Goal: Task Accomplishment & Management: Use online tool/utility

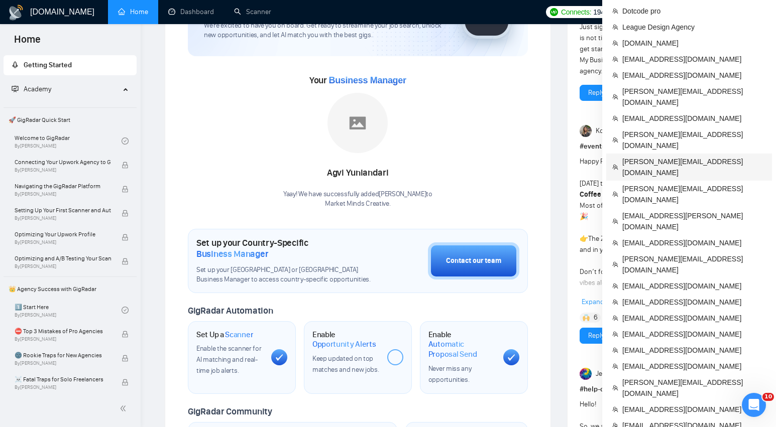
scroll to position [92, 0]
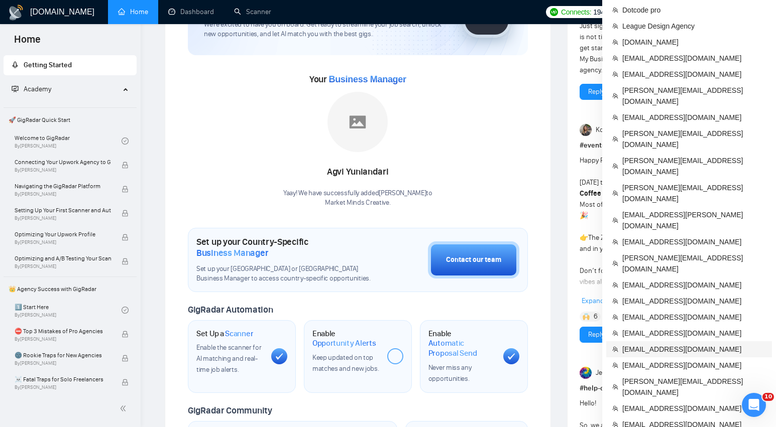
click at [644, 344] on span "[EMAIL_ADDRESS][DOMAIN_NAME]" at bounding box center [694, 349] width 144 height 11
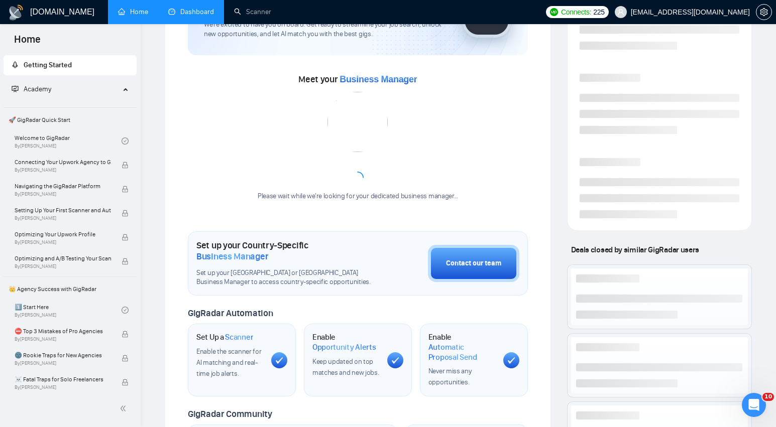
click at [180, 15] on link "Dashboard" at bounding box center [191, 12] width 46 height 9
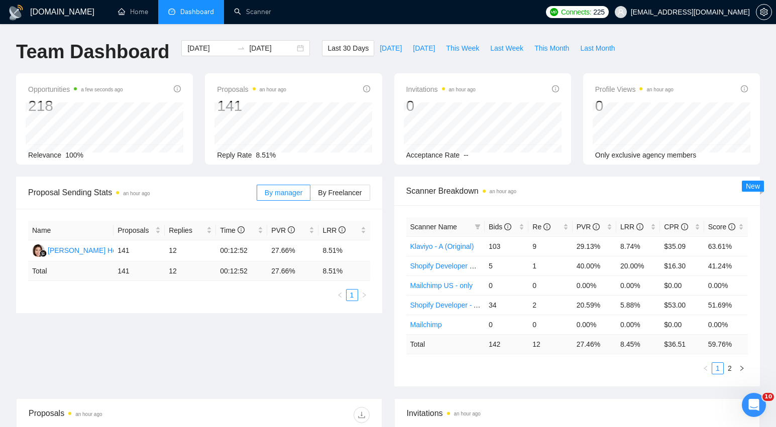
click at [772, 14] on div "Connects: 225 [EMAIL_ADDRESS][DOMAIN_NAME]" at bounding box center [657, 12] width 235 height 24
click at [769, 14] on span "setting" at bounding box center [763, 12] width 15 height 8
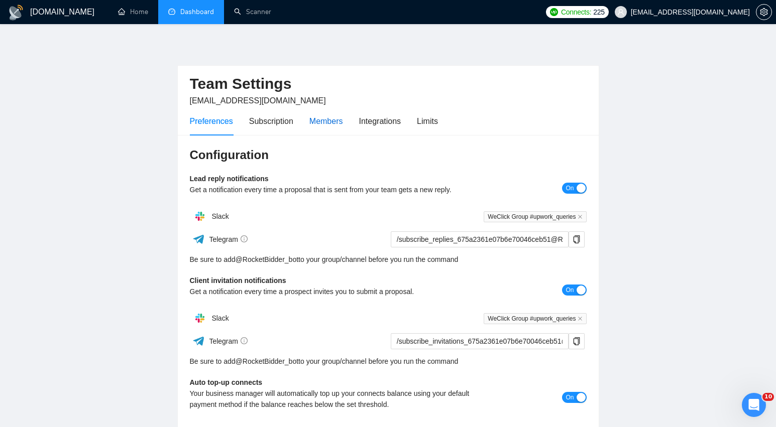
click at [330, 123] on div "Members" at bounding box center [326, 121] width 34 height 13
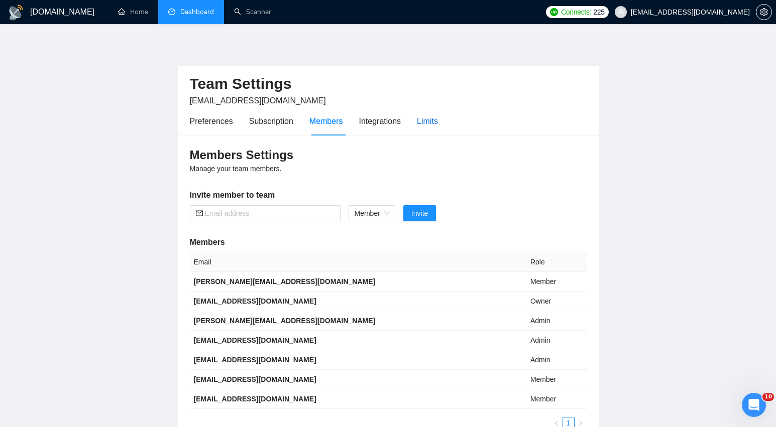
click at [427, 124] on div "Limits" at bounding box center [427, 121] width 21 height 13
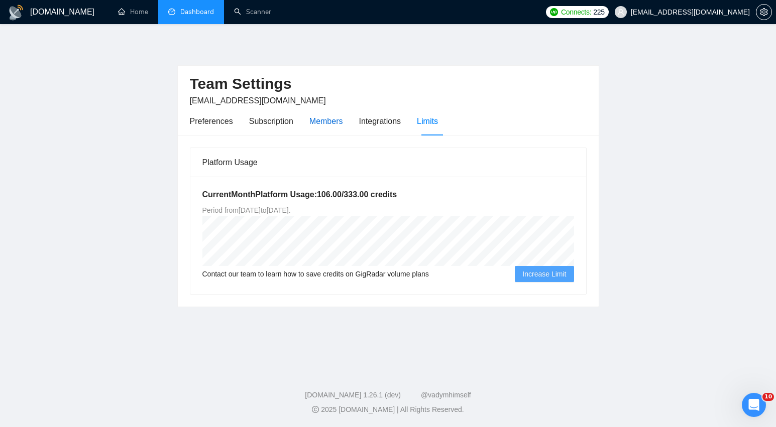
click at [338, 121] on div "Members" at bounding box center [326, 121] width 34 height 13
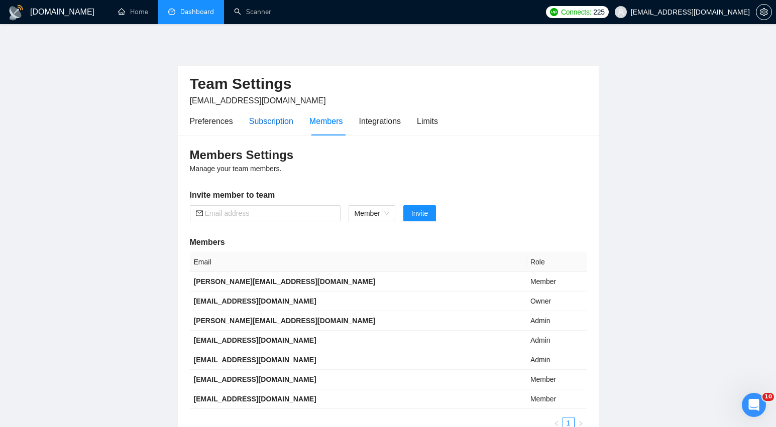
click at [274, 123] on div "Subscription" at bounding box center [271, 121] width 44 height 13
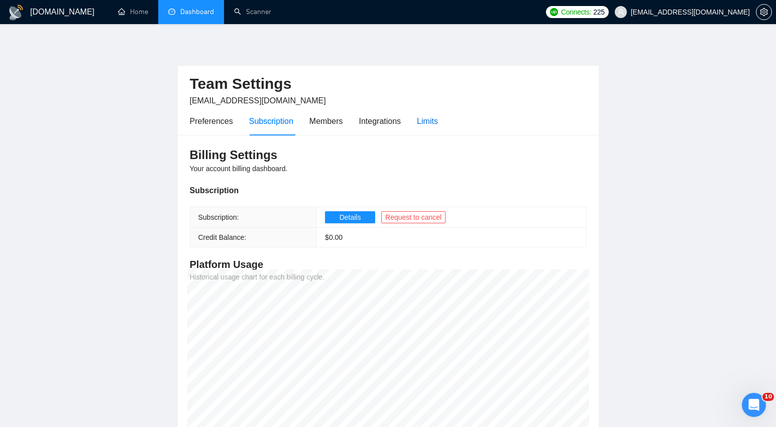
click at [426, 121] on div "Limits" at bounding box center [427, 121] width 21 height 13
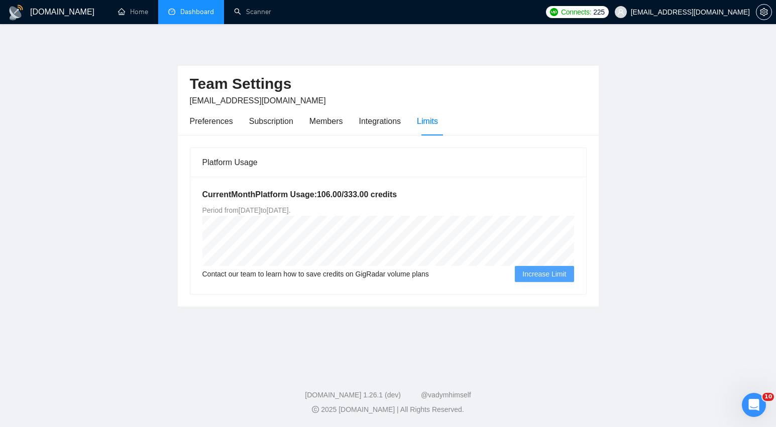
click at [201, 16] on link "Dashboard" at bounding box center [191, 12] width 46 height 9
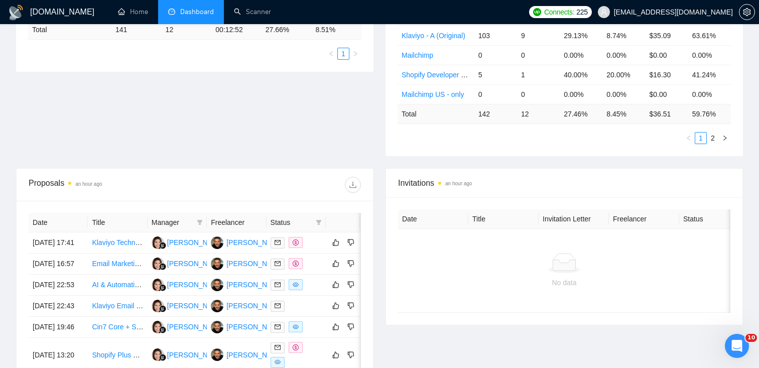
scroll to position [242, 0]
drag, startPoint x: 253, startPoint y: 247, endPoint x: 206, endPoint y: 11, distance: 241.1
click at [0, 0] on div "[DOMAIN_NAME] Home Dashboard Scanner Connects: 225 [EMAIL_ADDRESS][DOMAIN_NAME]…" at bounding box center [379, 175] width 759 height 834
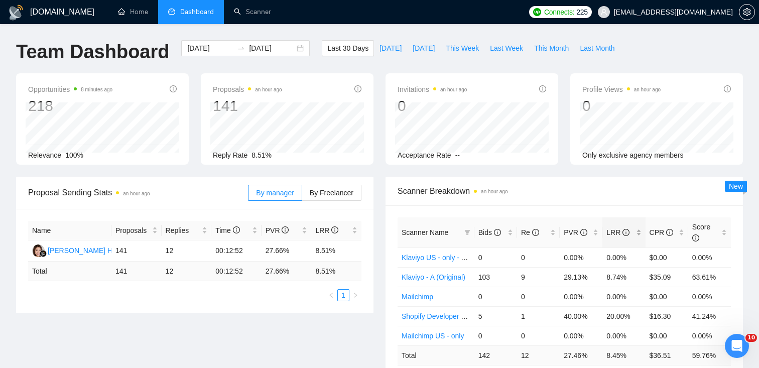
click at [639, 230] on div "LRR" at bounding box center [623, 232] width 35 height 11
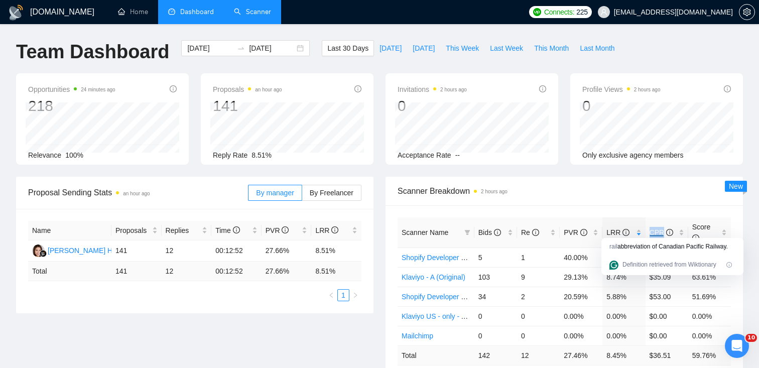
click at [263, 16] on link "Scanner" at bounding box center [252, 12] width 37 height 9
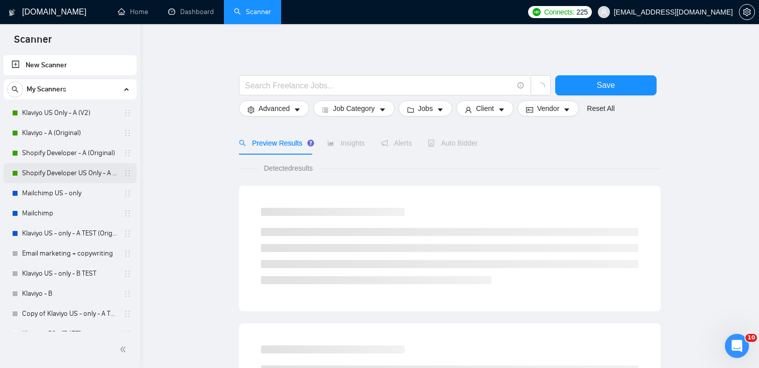
click at [78, 173] on link "Shopify Developer US Only - A (Original)" at bounding box center [69, 173] width 95 height 20
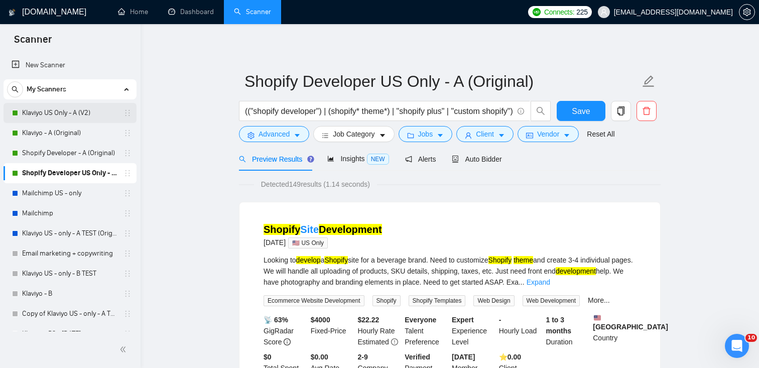
click at [61, 104] on link "Klaviyo US Only - A (V2)" at bounding box center [69, 113] width 95 height 20
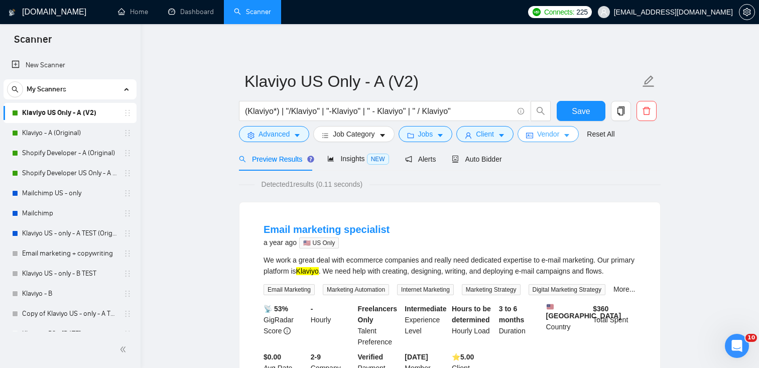
click at [570, 133] on icon "caret-down" at bounding box center [566, 135] width 7 height 7
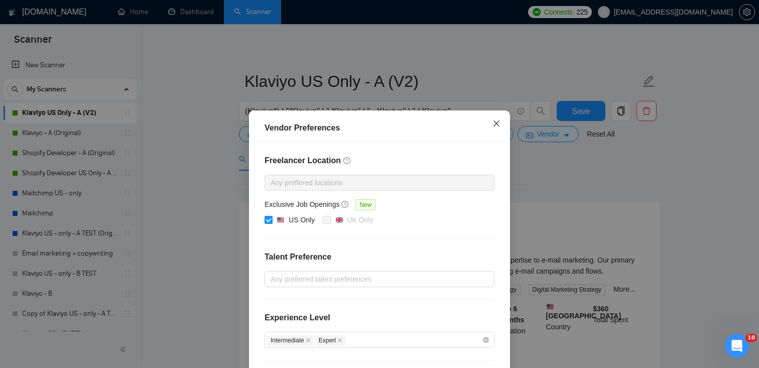
click at [498, 128] on span "Close" at bounding box center [496, 123] width 27 height 27
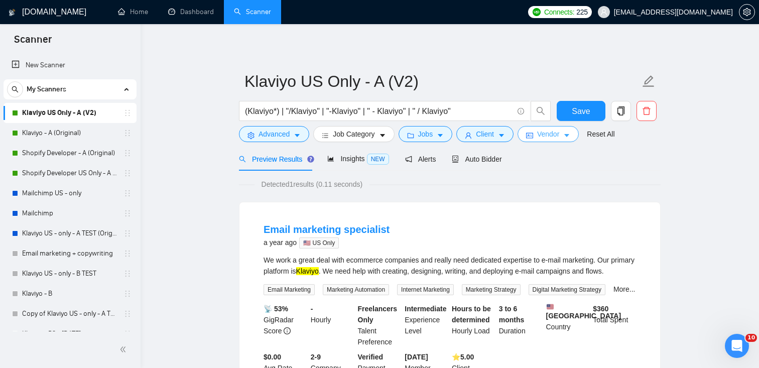
click at [548, 141] on button "Vendor" at bounding box center [548, 134] width 61 height 16
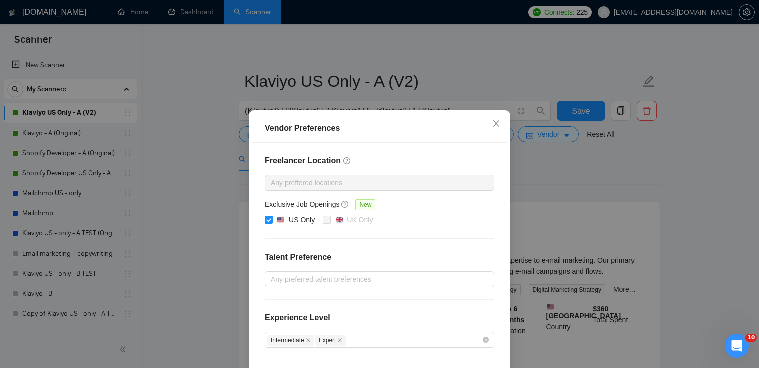
scroll to position [96, 0]
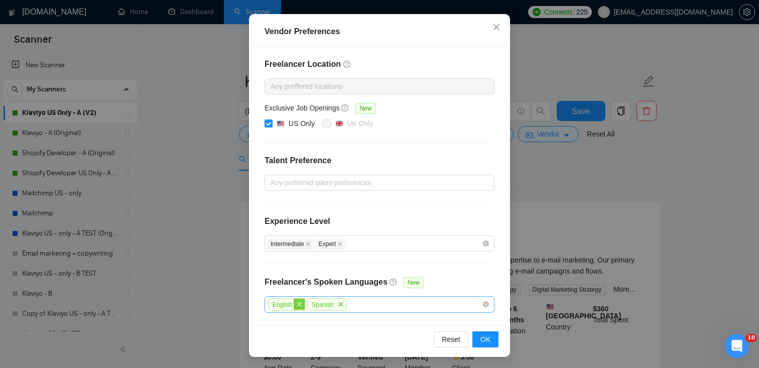
click at [295, 307] on span "close" at bounding box center [299, 304] width 11 height 11
click at [301, 305] on icon "close" at bounding box center [301, 304] width 5 height 5
click at [498, 31] on icon "close" at bounding box center [497, 27] width 8 height 8
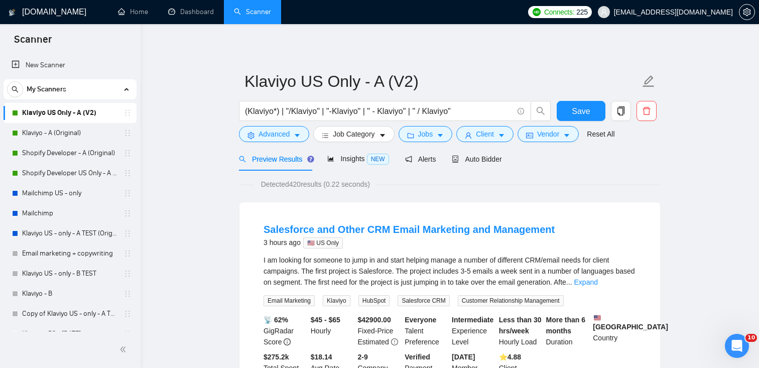
drag, startPoint x: 291, startPoint y: 183, endPoint x: 317, endPoint y: 184, distance: 26.2
click at [317, 184] on span "Detected 420 results (0.22 seconds)" at bounding box center [315, 184] width 123 height 11
click at [581, 109] on span "Save" at bounding box center [581, 111] width 18 height 13
click at [546, 132] on span "Vendor" at bounding box center [548, 134] width 22 height 11
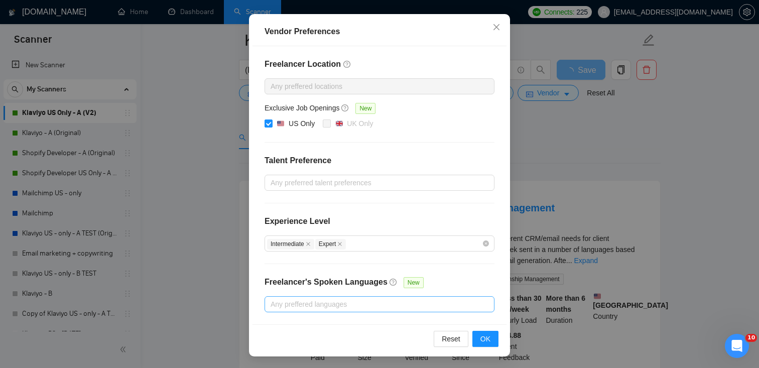
scroll to position [66, 0]
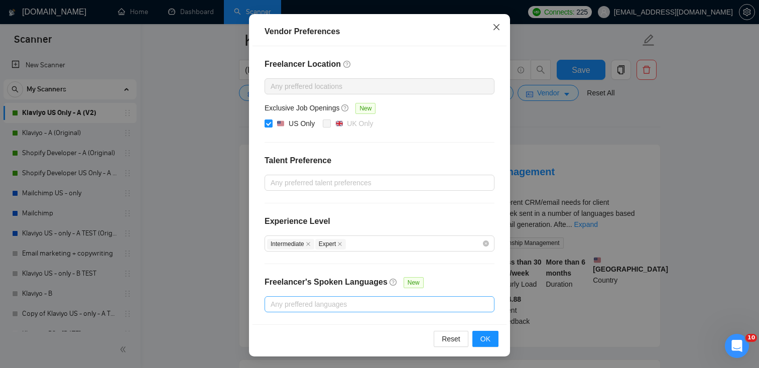
click at [503, 28] on span "Close" at bounding box center [496, 27] width 27 height 27
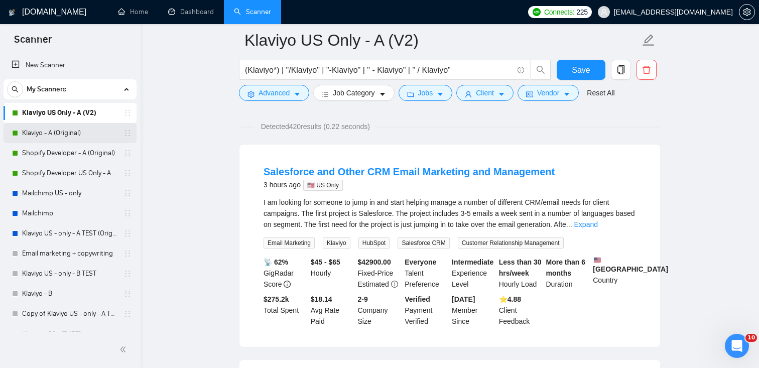
click at [61, 137] on link "Klaviyo - A (Original)" at bounding box center [69, 133] width 95 height 20
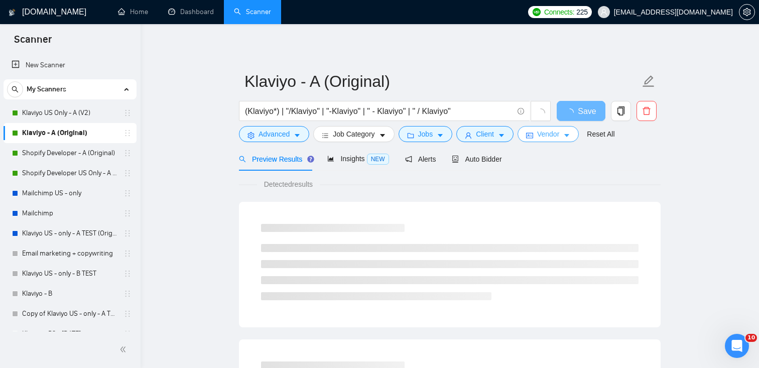
click at [550, 136] on span "Vendor" at bounding box center [548, 134] width 22 height 11
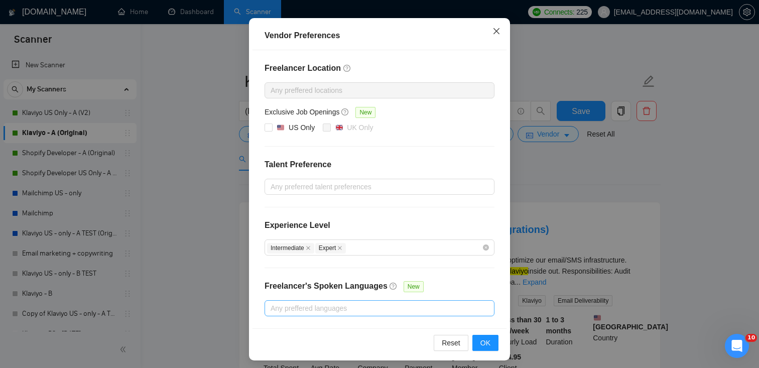
click at [502, 33] on span "Close" at bounding box center [496, 31] width 27 height 27
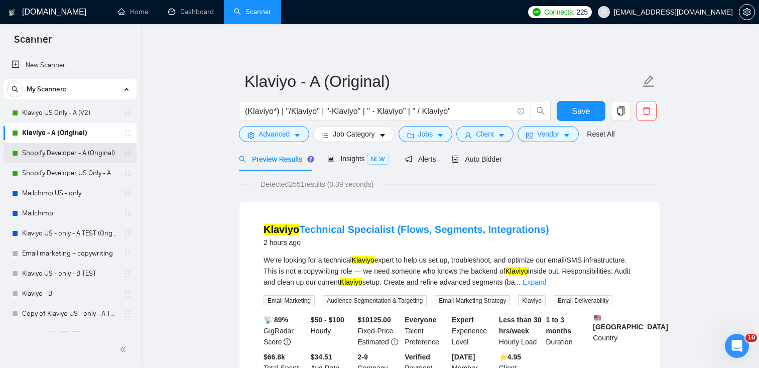
click at [91, 148] on link "Shopify Developer - A (Original)" at bounding box center [69, 153] width 95 height 20
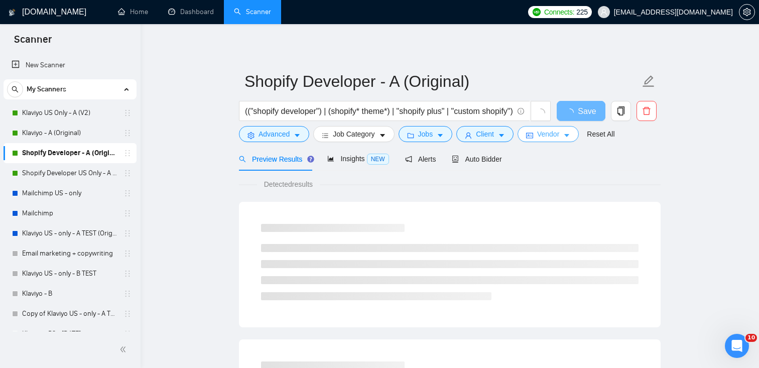
click at [559, 132] on span "Vendor" at bounding box center [548, 134] width 22 height 11
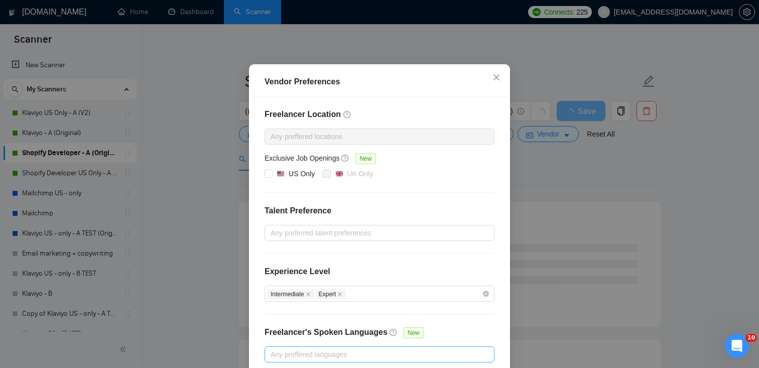
scroll to position [96, 0]
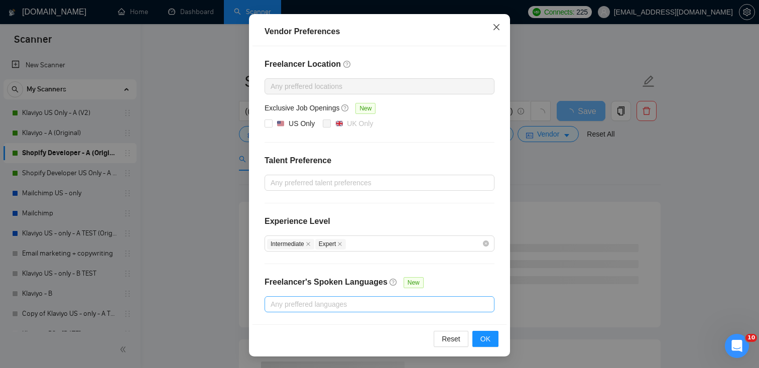
click at [499, 23] on icon "close" at bounding box center [497, 27] width 8 height 8
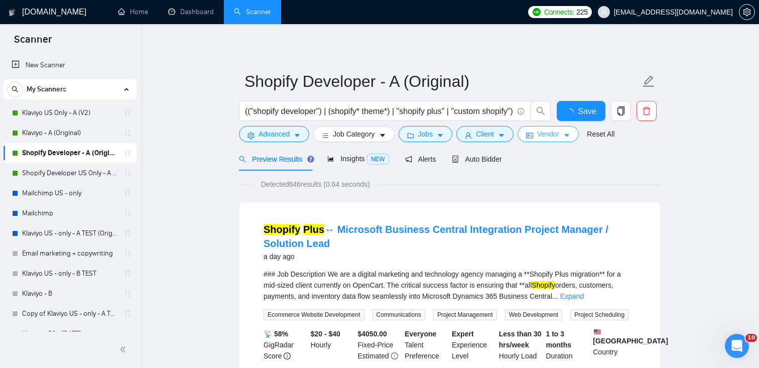
scroll to position [0, 0]
click at [81, 175] on link "Shopify Developer US Only - A (Original)" at bounding box center [69, 173] width 95 height 20
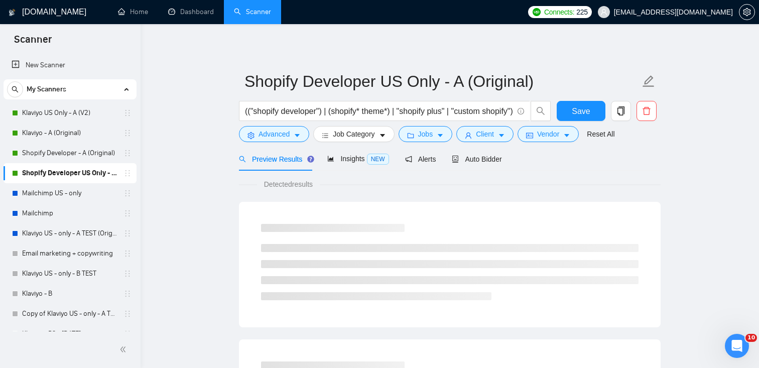
checkbox input "true"
click at [551, 127] on button "Vendor" at bounding box center [548, 134] width 61 height 16
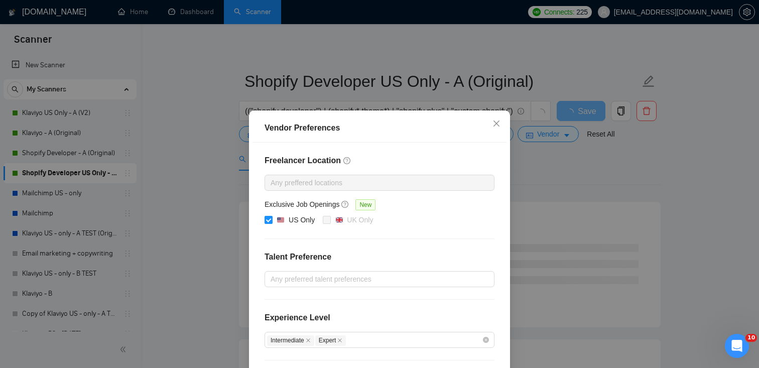
scroll to position [96, 0]
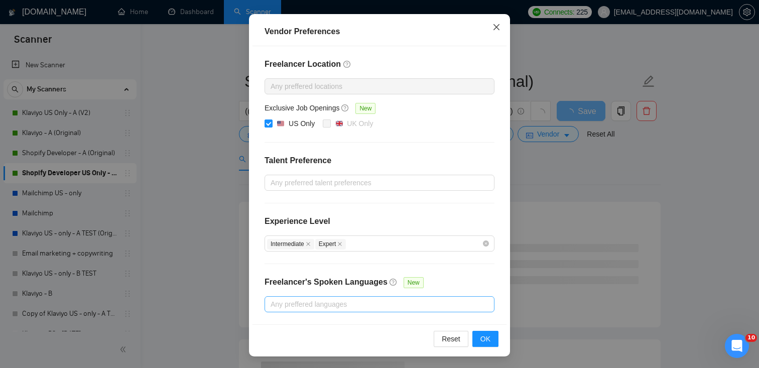
click at [502, 16] on span "Close" at bounding box center [496, 27] width 27 height 27
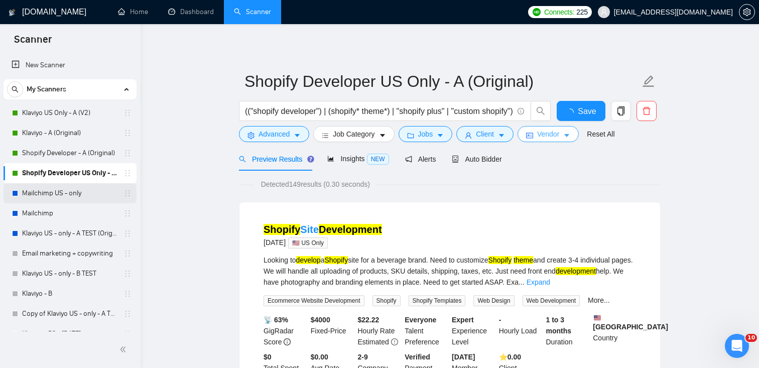
scroll to position [0, 0]
click at [62, 190] on link "Mailchimp US - only" at bounding box center [69, 193] width 95 height 20
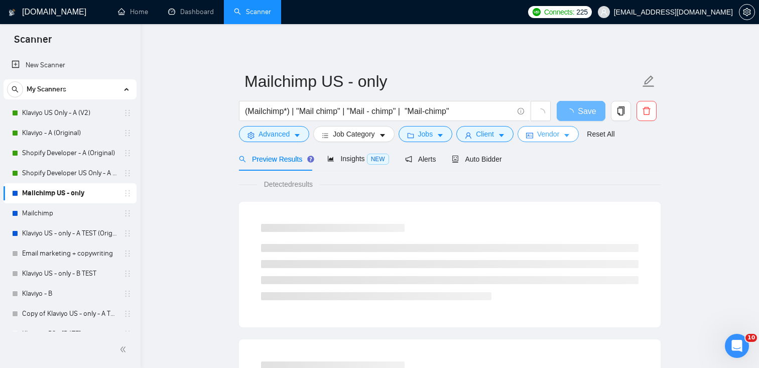
click at [552, 136] on span "Vendor" at bounding box center [548, 134] width 22 height 11
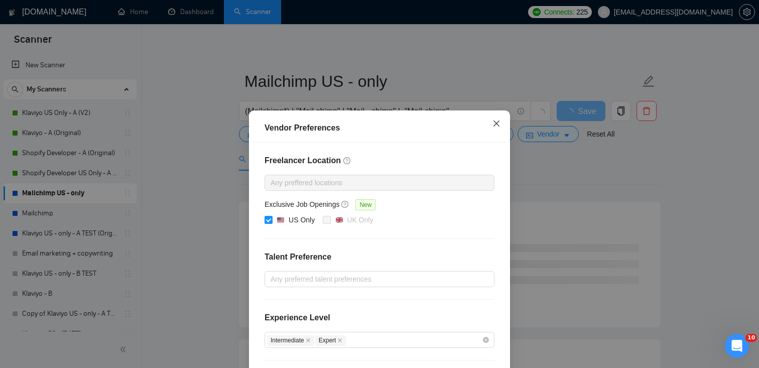
click at [497, 127] on icon "close" at bounding box center [497, 123] width 8 height 8
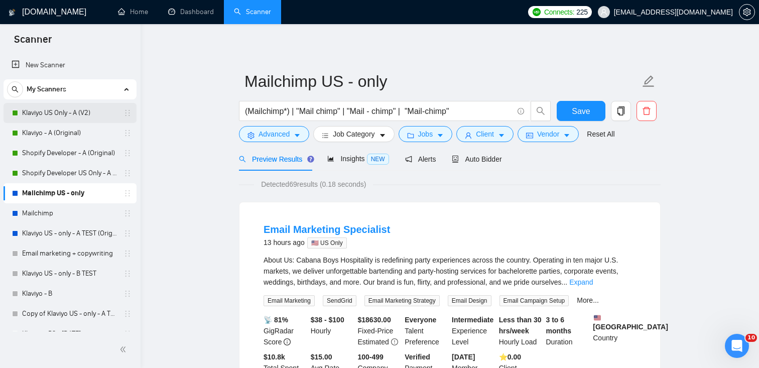
click at [74, 113] on link "Klaviyo US Only - A (V2)" at bounding box center [69, 113] width 95 height 20
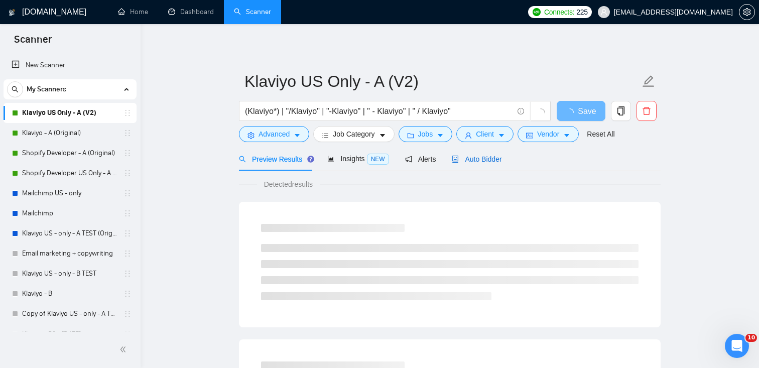
click at [499, 156] on span "Auto Bidder" at bounding box center [477, 159] width 50 height 8
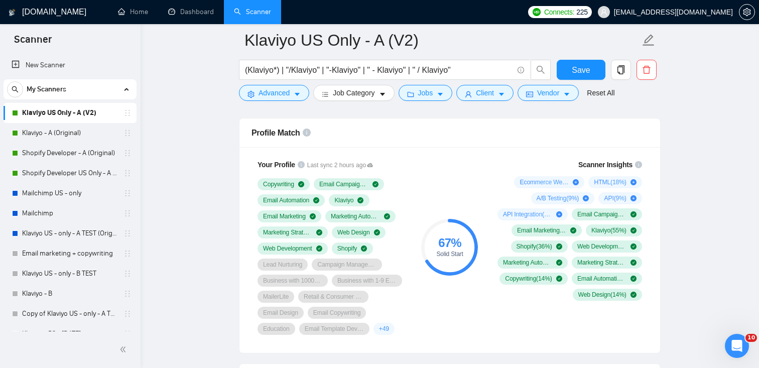
scroll to position [657, 0]
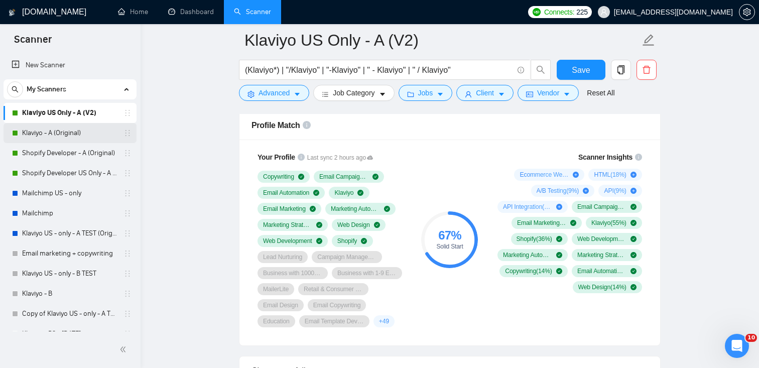
click at [48, 134] on link "Klaviyo - A (Original)" at bounding box center [69, 133] width 95 height 20
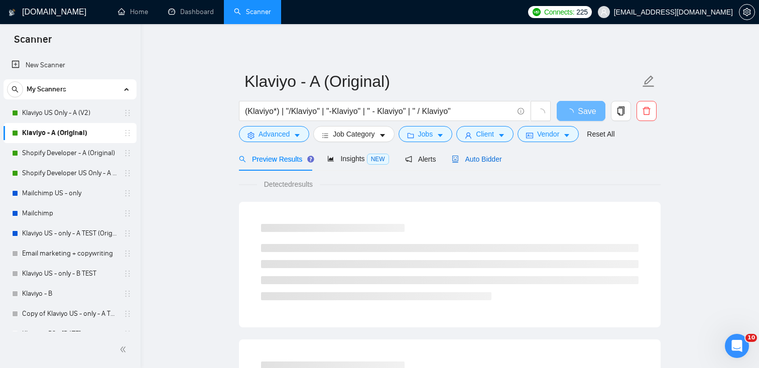
click at [479, 154] on div "Auto Bidder" at bounding box center [477, 159] width 50 height 11
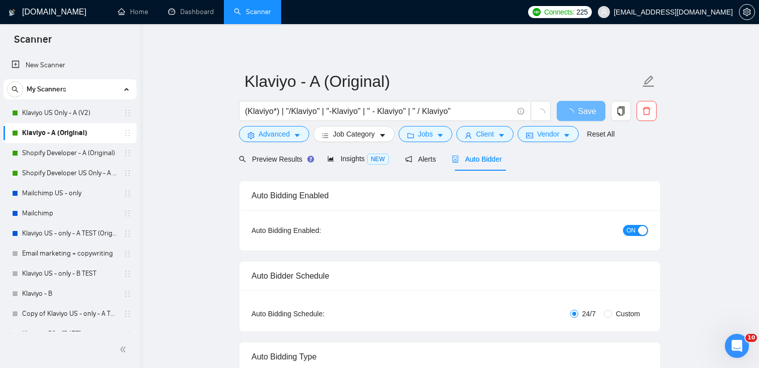
checkbox input "true"
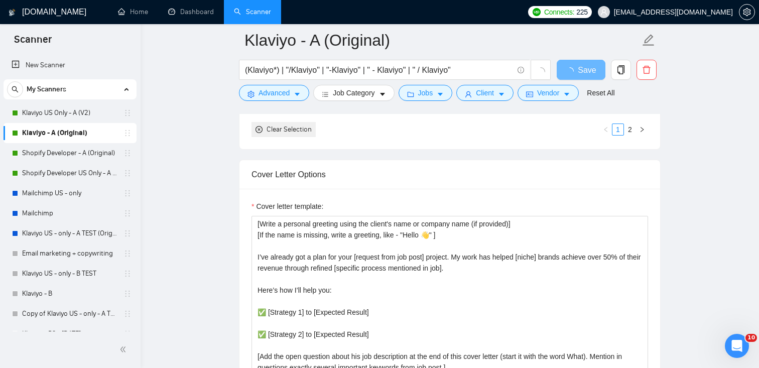
scroll to position [11, 0]
